Goal: Task Accomplishment & Management: Complete application form

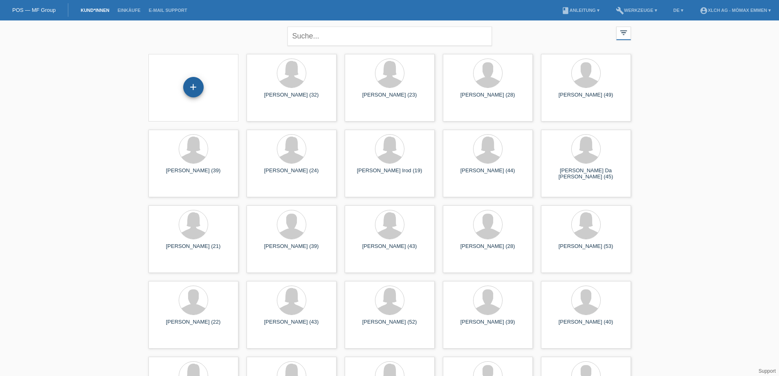
click at [193, 86] on div "+" at bounding box center [193, 87] width 20 height 20
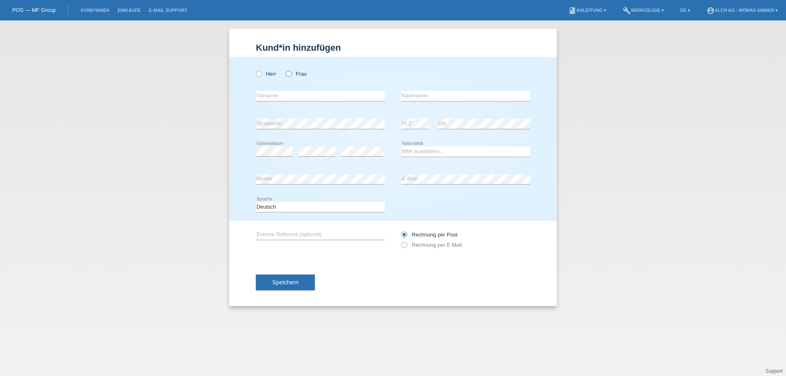
click at [284, 70] on icon at bounding box center [284, 70] width 0 height 0
click at [290, 74] on input "Frau" at bounding box center [288, 73] width 5 height 5
radio input "true"
click at [518, 152] on select "Bitte auswählen... Schweiz Deutschland Liechtenstein Österreich ------------ Af…" at bounding box center [465, 151] width 129 height 10
click at [291, 93] on input "text" at bounding box center [320, 96] width 129 height 10
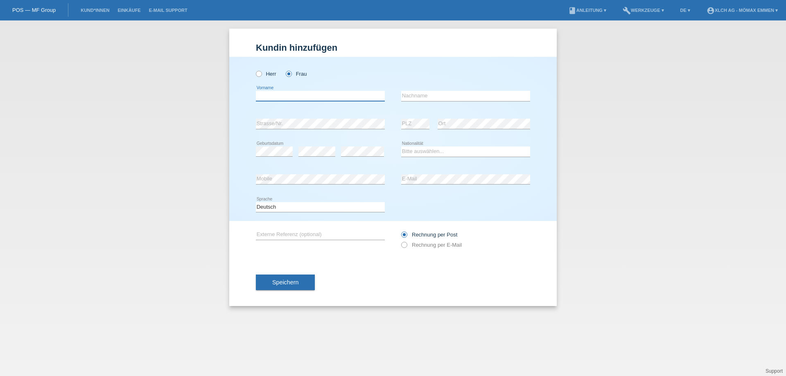
type input "K"
type input "KLAUDIA"
click at [438, 97] on input "text" at bounding box center [465, 96] width 129 height 10
click at [416, 94] on input "text" at bounding box center [465, 96] width 129 height 10
type input "WACOWSKA"
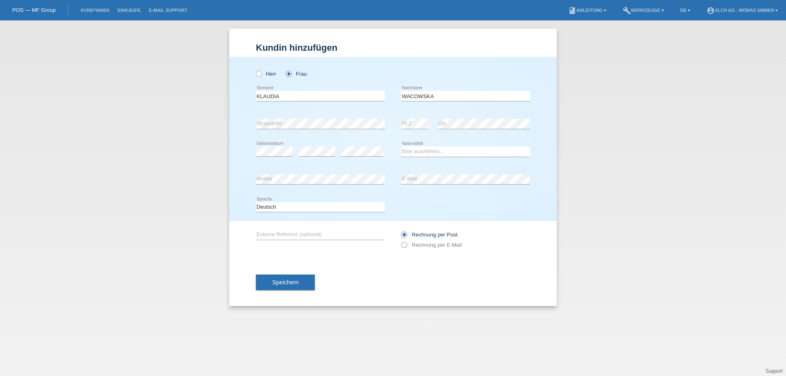
click at [400, 241] on icon at bounding box center [400, 241] width 0 height 0
click at [421, 151] on select "Bitte auswählen... Schweiz Deutschland Liechtenstein Österreich ------------ Af…" at bounding box center [465, 151] width 129 height 10
select select "PL"
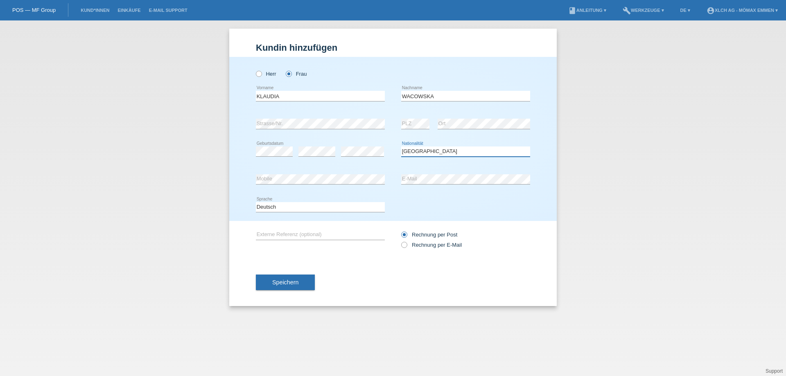
click at [401, 146] on select "Bitte auswählen... Schweiz Deutschland Liechtenstein Österreich ------------ Af…" at bounding box center [465, 151] width 129 height 10
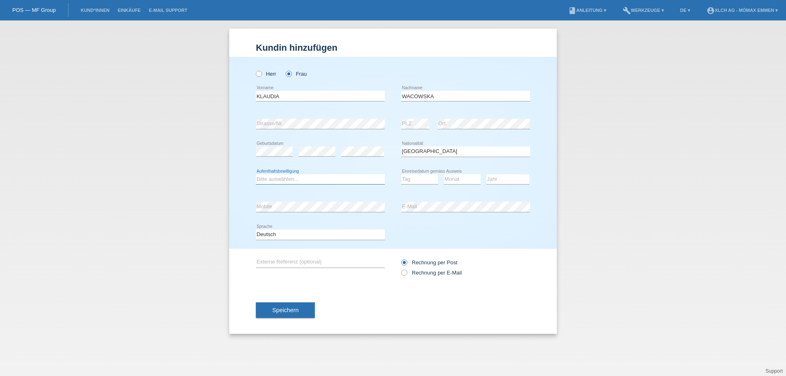
click at [270, 179] on select "Bitte auswählen... C B B - Flüchtlingsstatus Andere" at bounding box center [320, 179] width 129 height 10
select select "B"
click at [256, 174] on select "Bitte auswählen... C B B - Flüchtlingsstatus Andere" at bounding box center [320, 179] width 129 height 10
click at [419, 180] on select "Tag 01 02 03 04 05 06 07 08 09 10 11" at bounding box center [419, 179] width 37 height 10
select select "01"
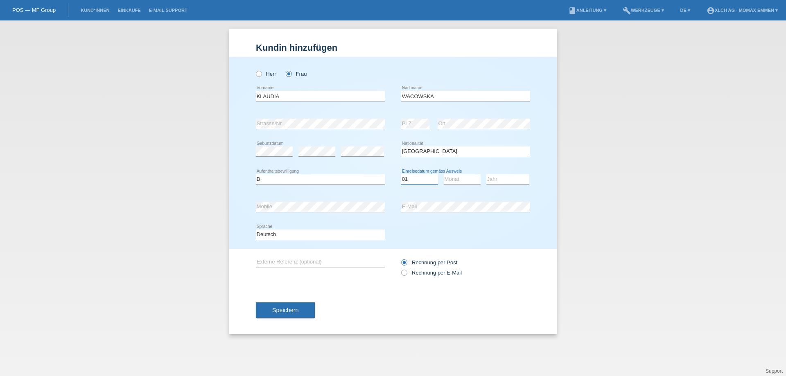
click at [401, 174] on select "Tag 01 02 03 04 05 06 07 08 09 10 11" at bounding box center [419, 179] width 37 height 10
click at [459, 179] on select "Monat 01 02 03 04 05 06 07 08 09 10 11" at bounding box center [462, 179] width 37 height 10
select select "11"
click at [444, 174] on select "Monat 01 02 03 04 05 06 07 08 09 10 11" at bounding box center [462, 179] width 37 height 10
click at [502, 178] on select "Jahr 2025 2024 2023 2022 2021 2020 2019 2018 2017 2016 2015 2014 2013 2012 2011…" at bounding box center [507, 179] width 43 height 10
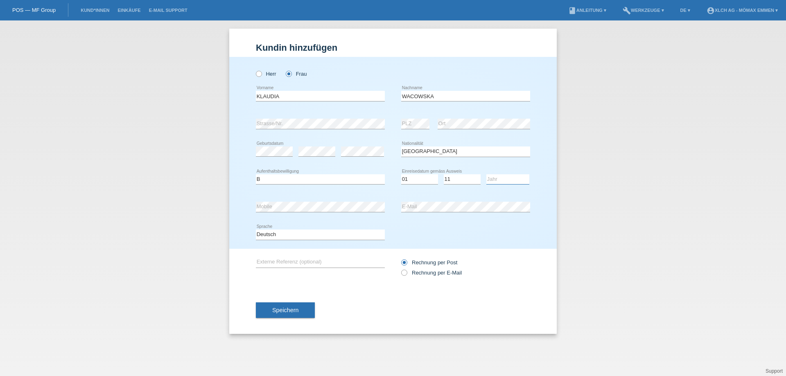
select select "2020"
click at [486, 174] on select "Jahr 2025 2024 2023 2022 2021 2020 2019 2018 2017 2016 2015 2014 2013 2012 2011…" at bounding box center [507, 179] width 43 height 10
click at [400, 268] on icon at bounding box center [400, 268] width 0 height 0
click at [404, 275] on input "Rechnung per E-Mail" at bounding box center [403, 275] width 5 height 10
radio input "true"
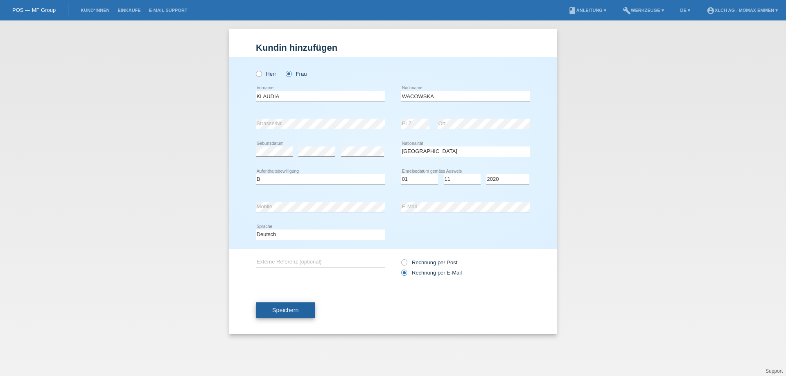
click at [294, 306] on button "Speichern" at bounding box center [285, 310] width 59 height 16
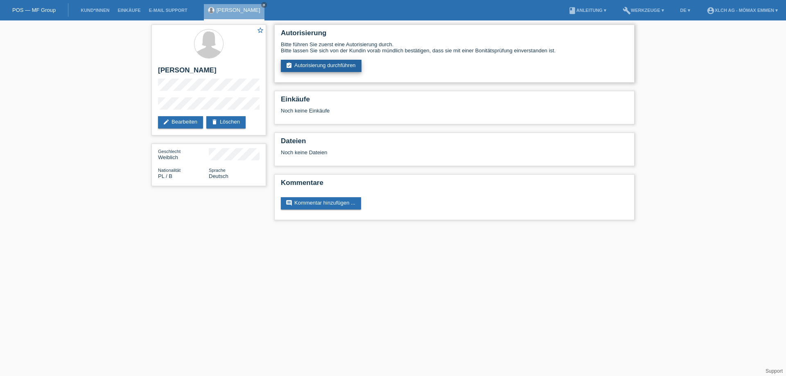
click at [328, 67] on link "assignment_turned_in Autorisierung durchführen" at bounding box center [321, 66] width 81 height 12
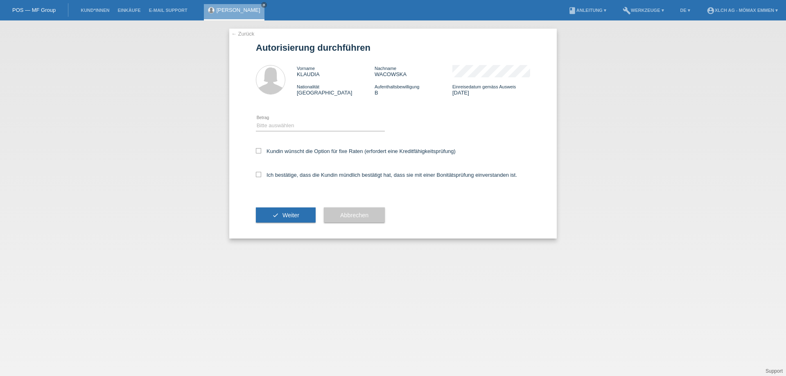
click at [299, 120] on div "Bitte auswählen CHF 1.00 - CHF 499.00 CHF 500.00 - CHF 1'999.00 CHF 2'000.00 - …" at bounding box center [320, 126] width 129 height 28
click at [298, 122] on select "Bitte auswählen CHF 1.00 - CHF 499.00 CHF 500.00 - CHF 1'999.00 CHF 2'000.00 - …" at bounding box center [320, 126] width 129 height 10
select select "2"
click at [256, 121] on select "Bitte auswählen CHF 1.00 - CHF 499.00 CHF 500.00 - CHF 1'999.00 CHF 2'000.00 - …" at bounding box center [320, 126] width 129 height 10
click at [259, 149] on icon at bounding box center [258, 150] width 5 height 5
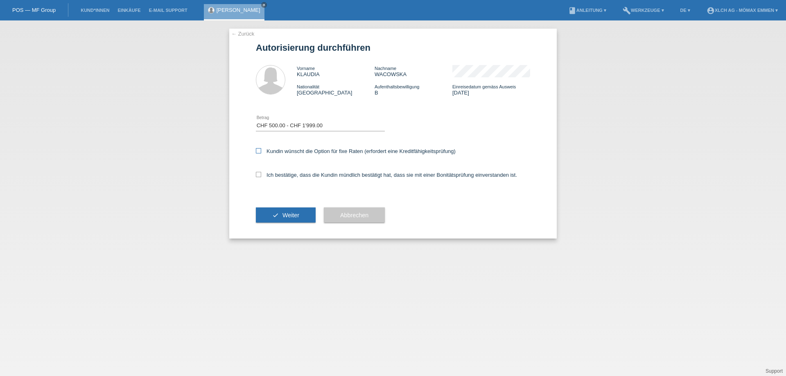
click at [259, 149] on input "Kundin wünscht die Option für fixe Raten (erfordert eine Kreditfähigkeitsprüfun…" at bounding box center [258, 150] width 5 height 5
checkbox input "true"
click at [258, 175] on icon at bounding box center [258, 174] width 5 height 5
click at [258, 175] on input "Ich bestätige, dass die Kundin mündlich bestätigt hat, dass sie mit einer Bonit…" at bounding box center [258, 174] width 5 height 5
checkbox input "true"
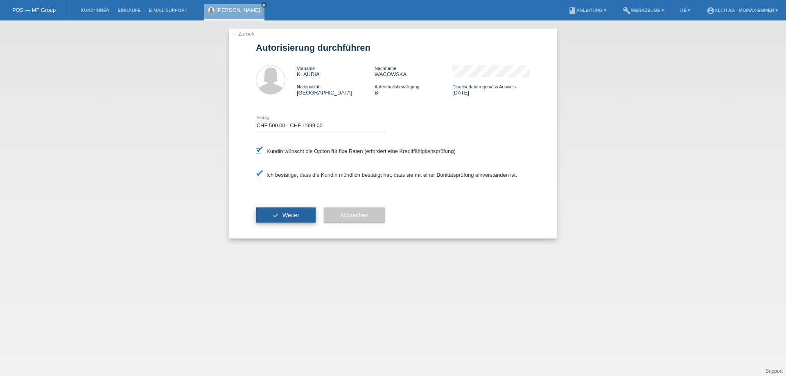
click at [274, 214] on button "check Weiter" at bounding box center [286, 215] width 60 height 16
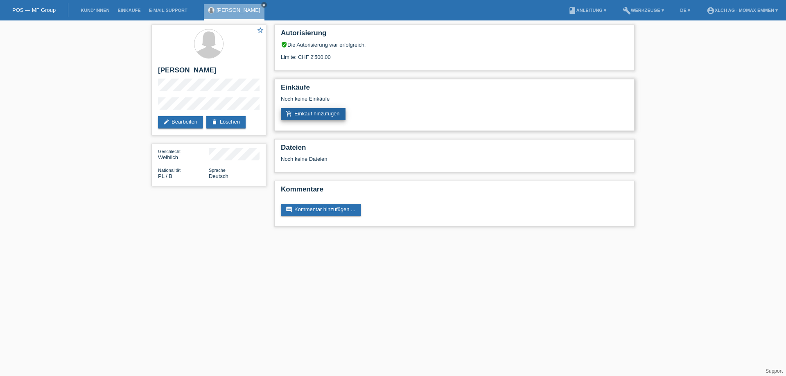
click at [319, 113] on link "add_shopping_cart Einkauf hinzufügen" at bounding box center [313, 114] width 65 height 12
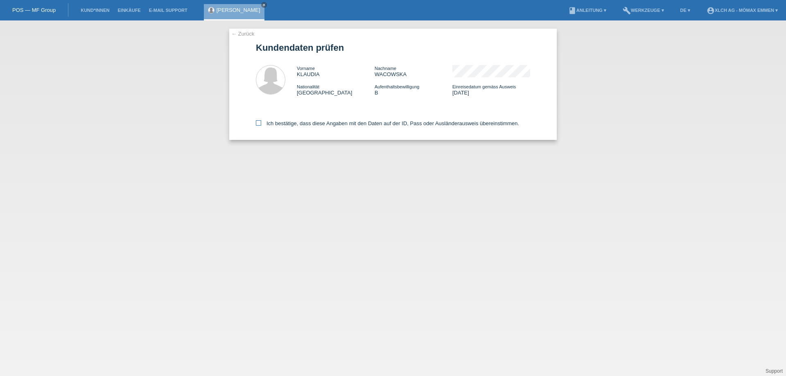
click at [258, 122] on icon at bounding box center [258, 122] width 5 height 5
click at [258, 122] on input "Ich bestätige, dass diese Angaben mit den Daten auf der ID, Pass oder Ausländer…" at bounding box center [258, 122] width 5 height 5
checkbox input "true"
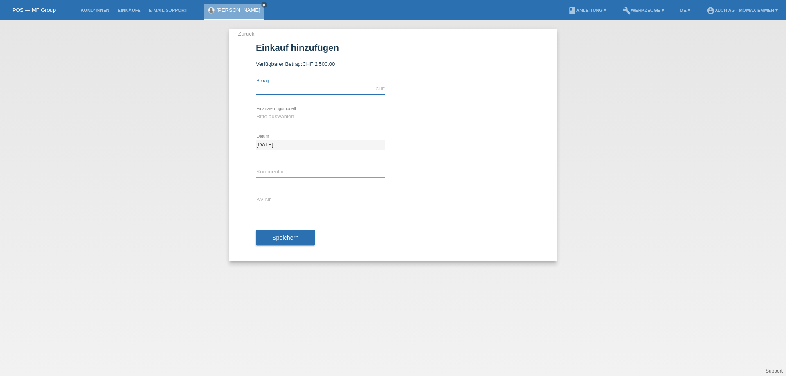
click at [311, 86] on input "text" at bounding box center [320, 89] width 129 height 10
type input "1439.00"
click at [307, 116] on select "Bitte auswählen Kauf auf Rechnung mit Teilzahlungsoption Fixe Raten - Zinsübern…" at bounding box center [320, 117] width 129 height 10
select select "113"
click at [256, 112] on select "Bitte auswählen Kauf auf Rechnung mit Teilzahlungsoption Fixe Raten - Zinsübern…" at bounding box center [320, 117] width 129 height 10
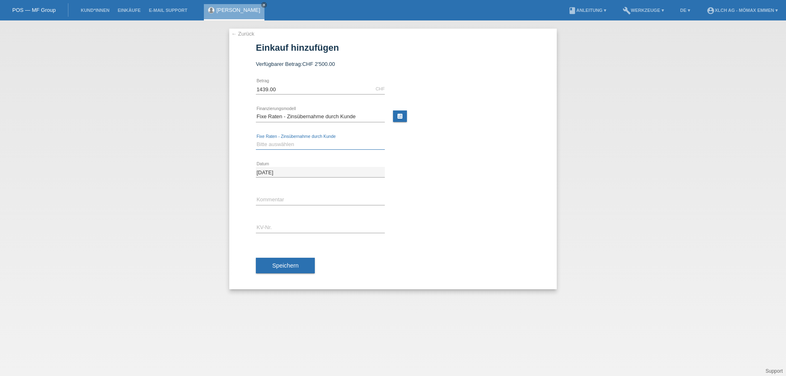
click at [291, 144] on select "Bitte auswählen 6 Raten 12 Raten 24 Raten 36 Raten" at bounding box center [320, 145] width 129 height 10
select select "324"
click at [256, 140] on select "Bitte auswählen 6 Raten 12 Raten 24 Raten 36 Raten" at bounding box center [320, 145] width 129 height 10
click at [284, 196] on input "text" at bounding box center [320, 200] width 129 height 10
type input "1Q6J"
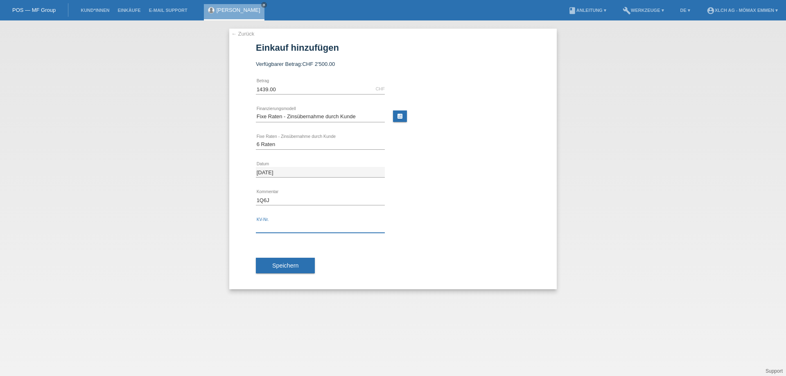
click at [289, 225] on input "text" at bounding box center [320, 228] width 129 height 10
type input "EIN4HB"
click at [283, 265] on span "Speichern" at bounding box center [285, 265] width 26 height 7
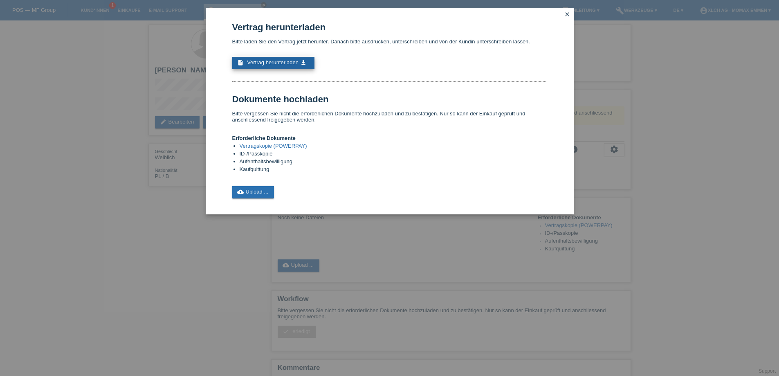
click at [248, 62] on span "Vertrag herunterladen" at bounding box center [273, 62] width 52 height 6
